Goal: Navigation & Orientation: Find specific page/section

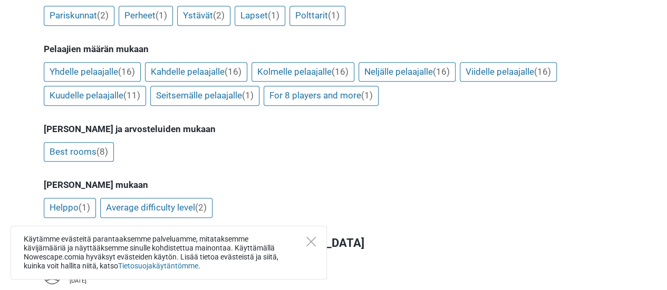
scroll to position [263, 0]
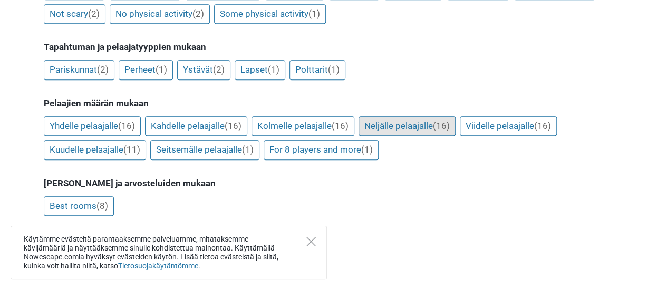
click at [395, 116] on link "Neljälle pelaajalle (16)" at bounding box center [406, 126] width 97 height 20
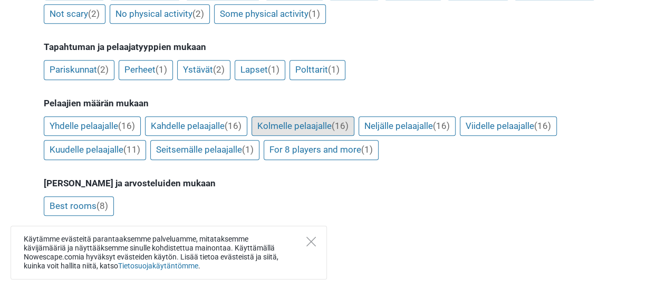
scroll to position [261, 0]
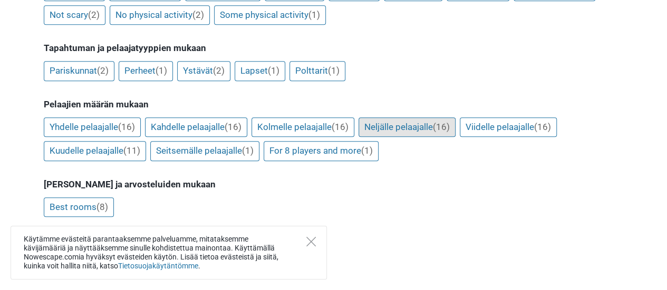
click at [409, 118] on link "Neljälle pelaajalle (16)" at bounding box center [406, 128] width 97 height 20
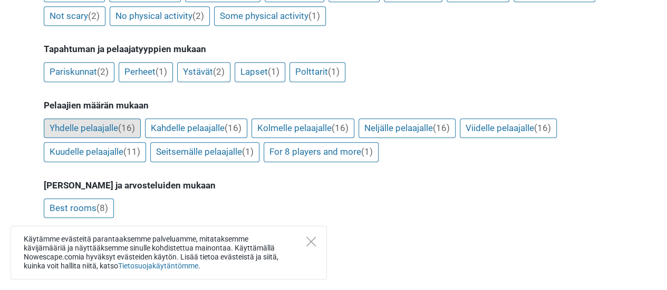
click at [122, 123] on span "(16)" at bounding box center [126, 128] width 17 height 11
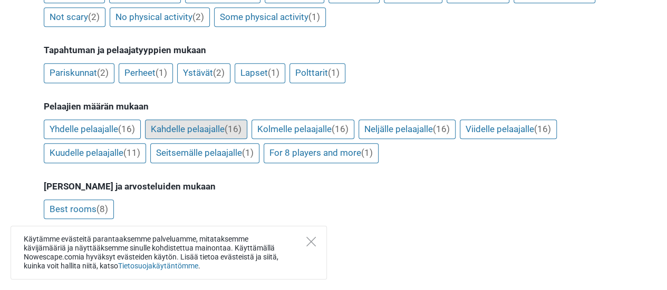
scroll to position [207, 0]
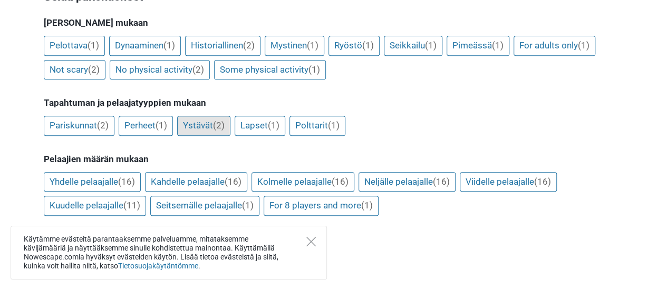
click at [191, 116] on link "Ystävät (2)" at bounding box center [203, 126] width 53 height 20
